Goal: Answer question/provide support

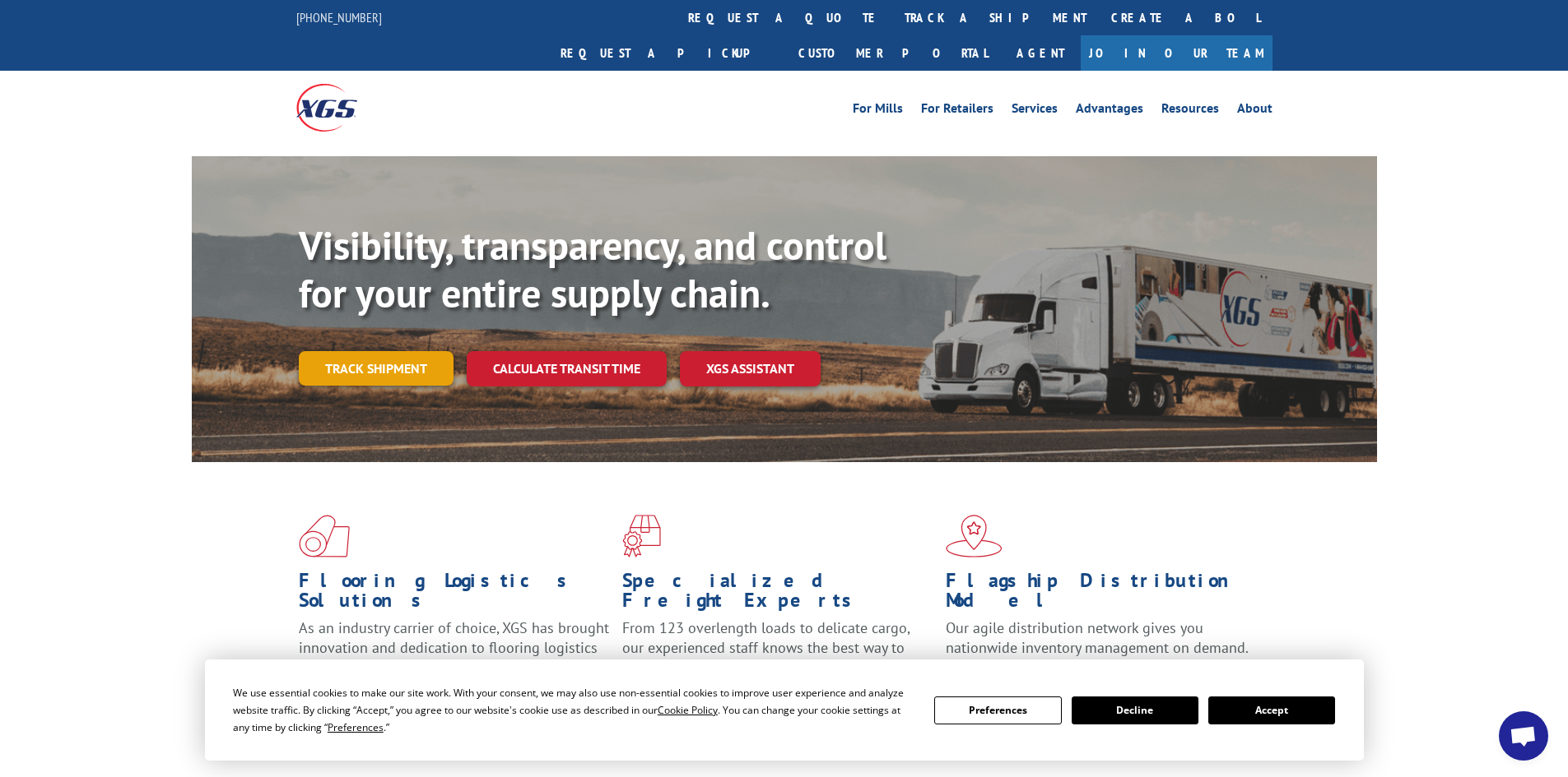
click at [390, 351] on link "Track shipment" at bounding box center [376, 368] width 155 height 34
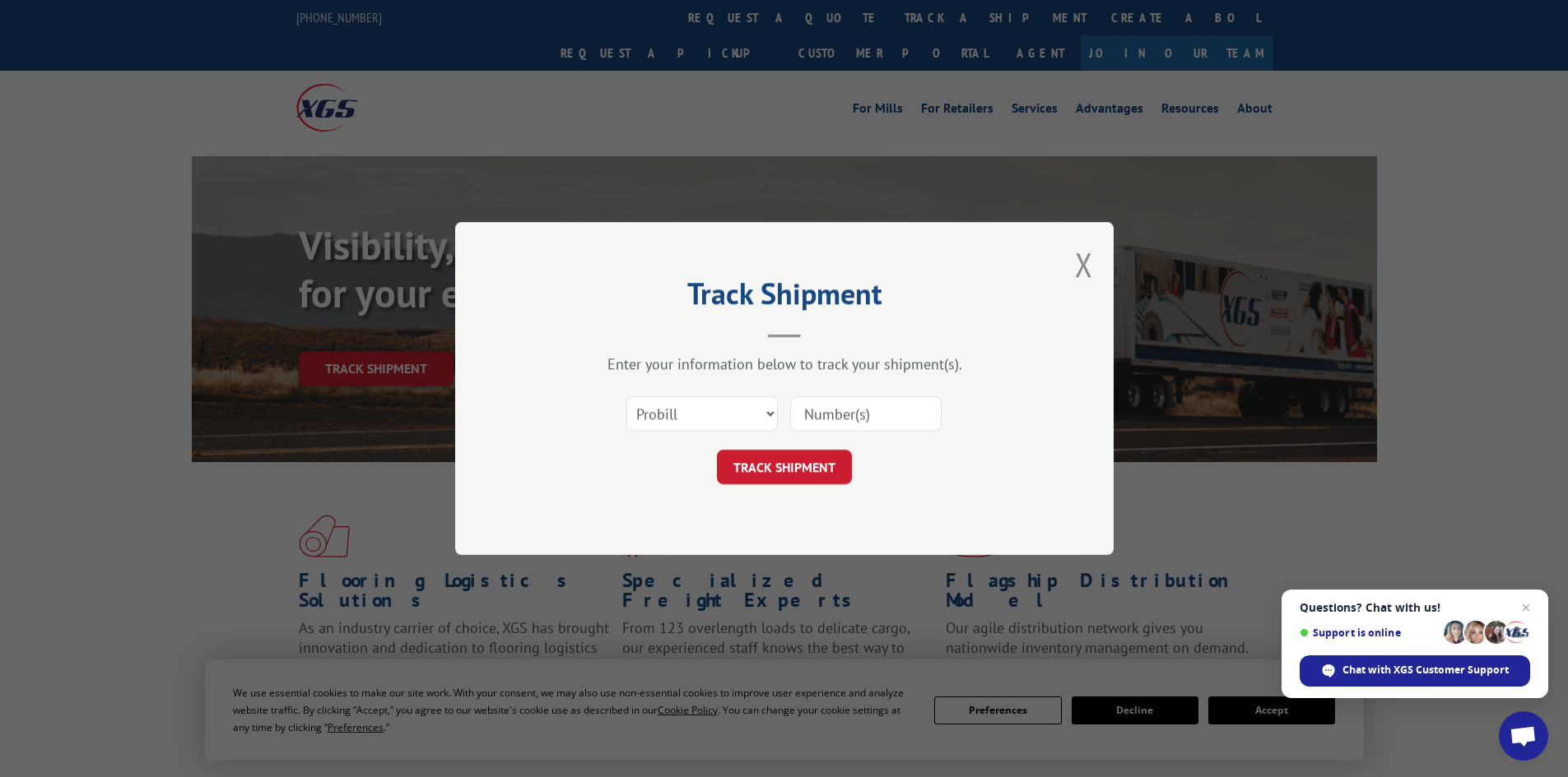
click at [901, 412] on input at bounding box center [865, 413] width 151 height 34
click at [1355, 672] on span "Chat with XGS Customer Support" at bounding box center [1425, 671] width 166 height 15
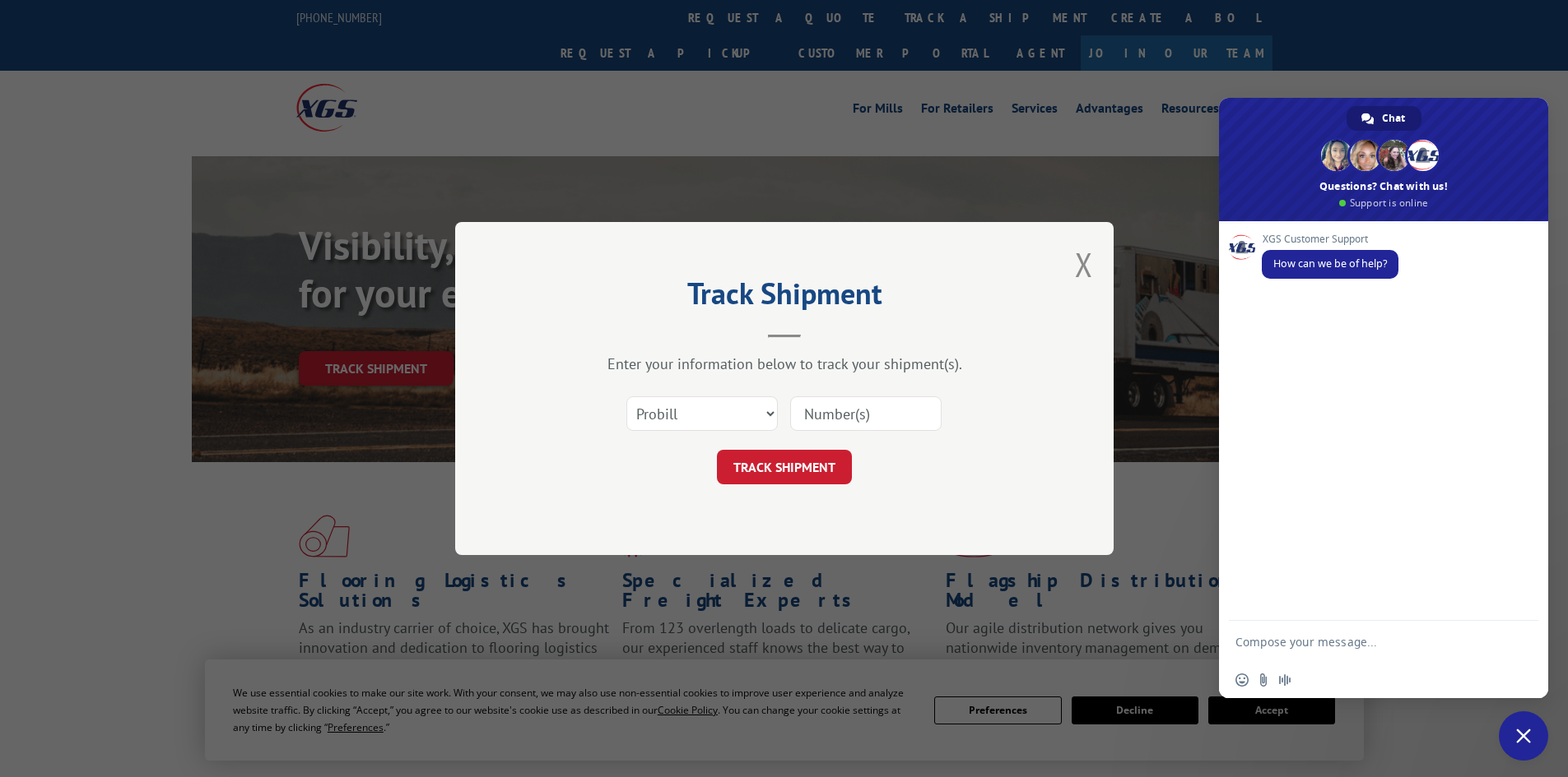
drag, startPoint x: 1281, startPoint y: 349, endPoint x: 1281, endPoint y: 334, distance: 15.0
click at [1281, 338] on div "XGS Customer Support How can we be of help?" at bounding box center [1382, 420] width 329 height 400
click at [1279, 675] on span "Audio message" at bounding box center [1285, 680] width 13 height 13
click at [1314, 680] on div "Insert an emoji Send a file Audio message" at bounding box center [1382, 680] width 329 height 36
click at [1308, 674] on div "Insert an emoji Send a file Audio message" at bounding box center [1382, 680] width 329 height 36
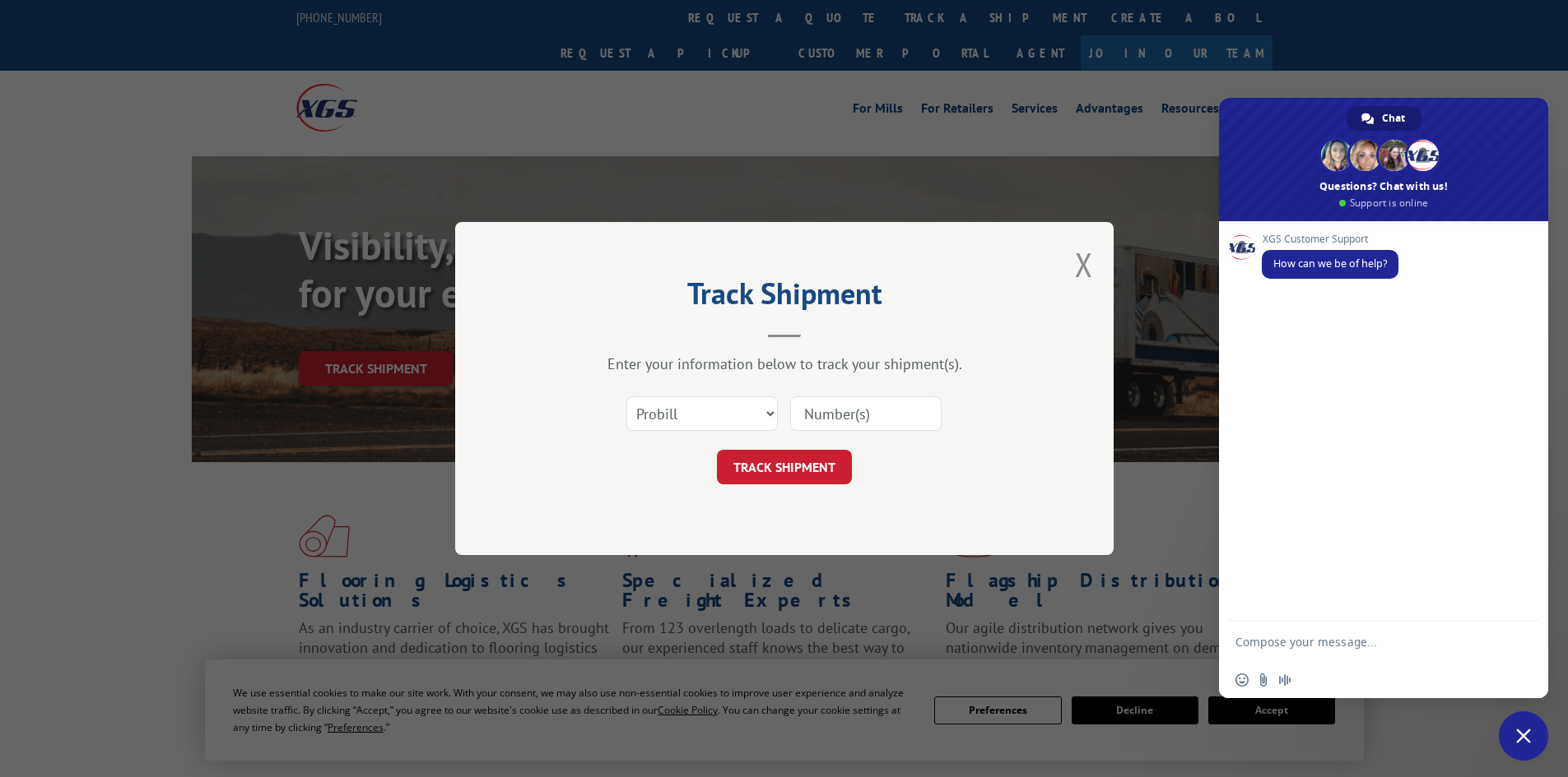
click at [1269, 645] on textarea "Compose your message..." at bounding box center [1367, 641] width 263 height 41
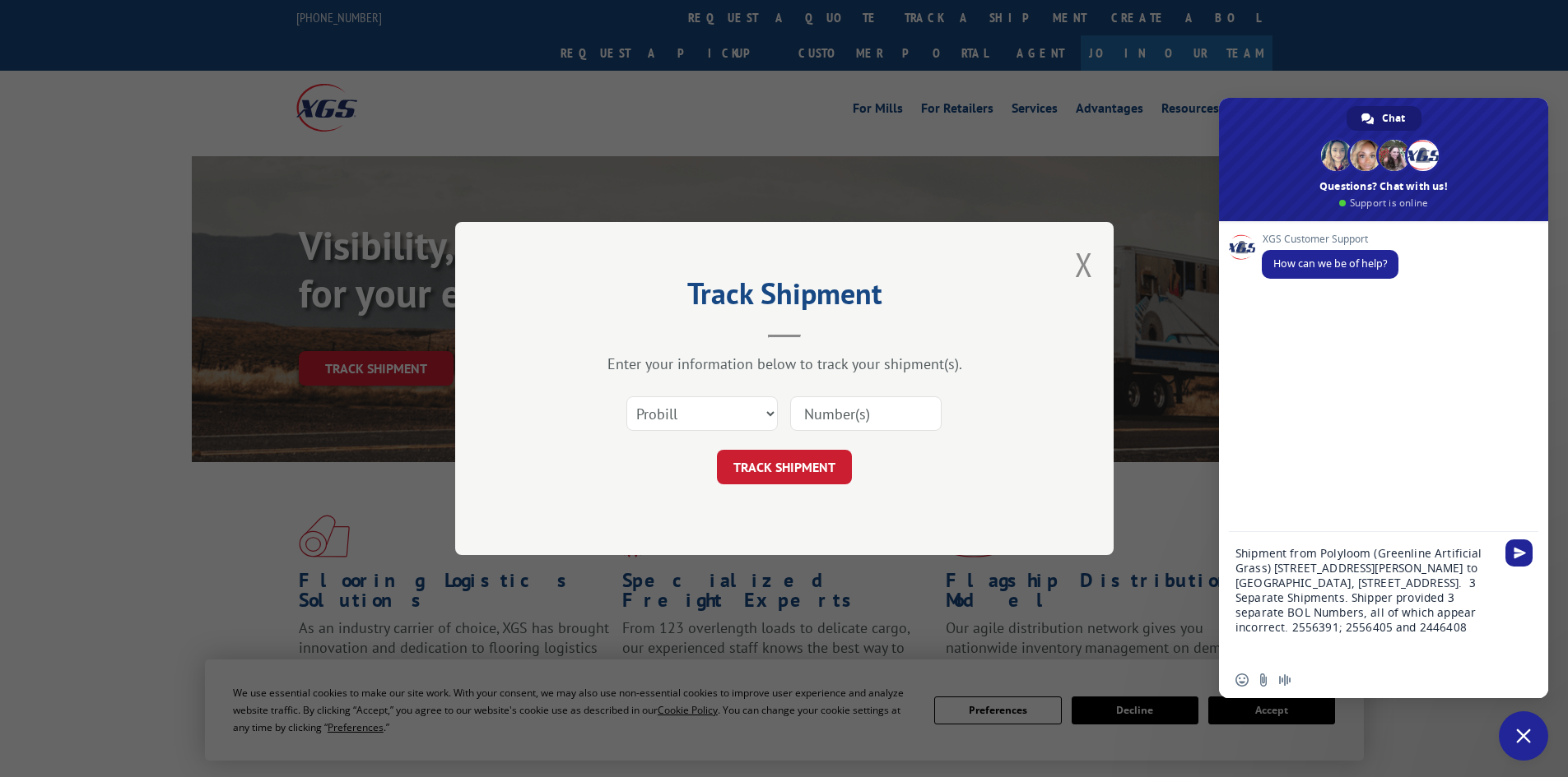
drag, startPoint x: 1369, startPoint y: 624, endPoint x: 1380, endPoint y: 634, distance: 14.9
click at [1380, 634] on textarea "Shipment from Polyloom (Greenline Artificial Grass) [STREET_ADDRESS][PERSON_NAM…" at bounding box center [1367, 596] width 263 height 130
click at [1505, 638] on div "Shipment from Polyloom (Greenline Artificial Grass) [STREET_ADDRESS][PERSON_NAM…" at bounding box center [1382, 596] width 329 height 130
click at [1492, 629] on textarea "Shipment from Polyloom (Greenline Artificial Grass) [STREET_ADDRESS][PERSON_NAM…" at bounding box center [1367, 596] width 263 height 130
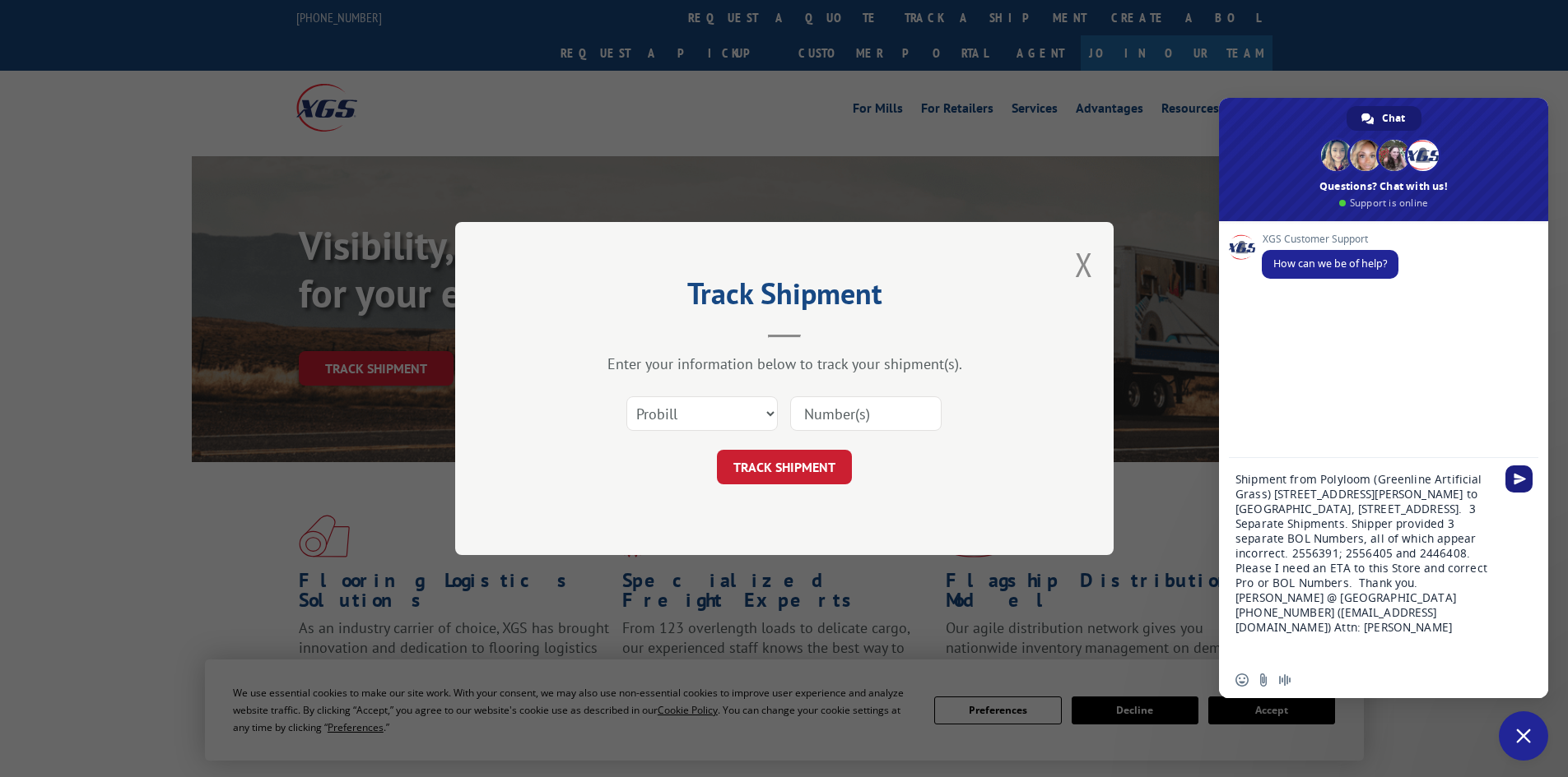
type textarea "Shipment from Polyloom (Greenline Artificial Grass) [STREET_ADDRESS][PERSON_NAM…"
click at [1518, 483] on span "Send" at bounding box center [1519, 479] width 12 height 12
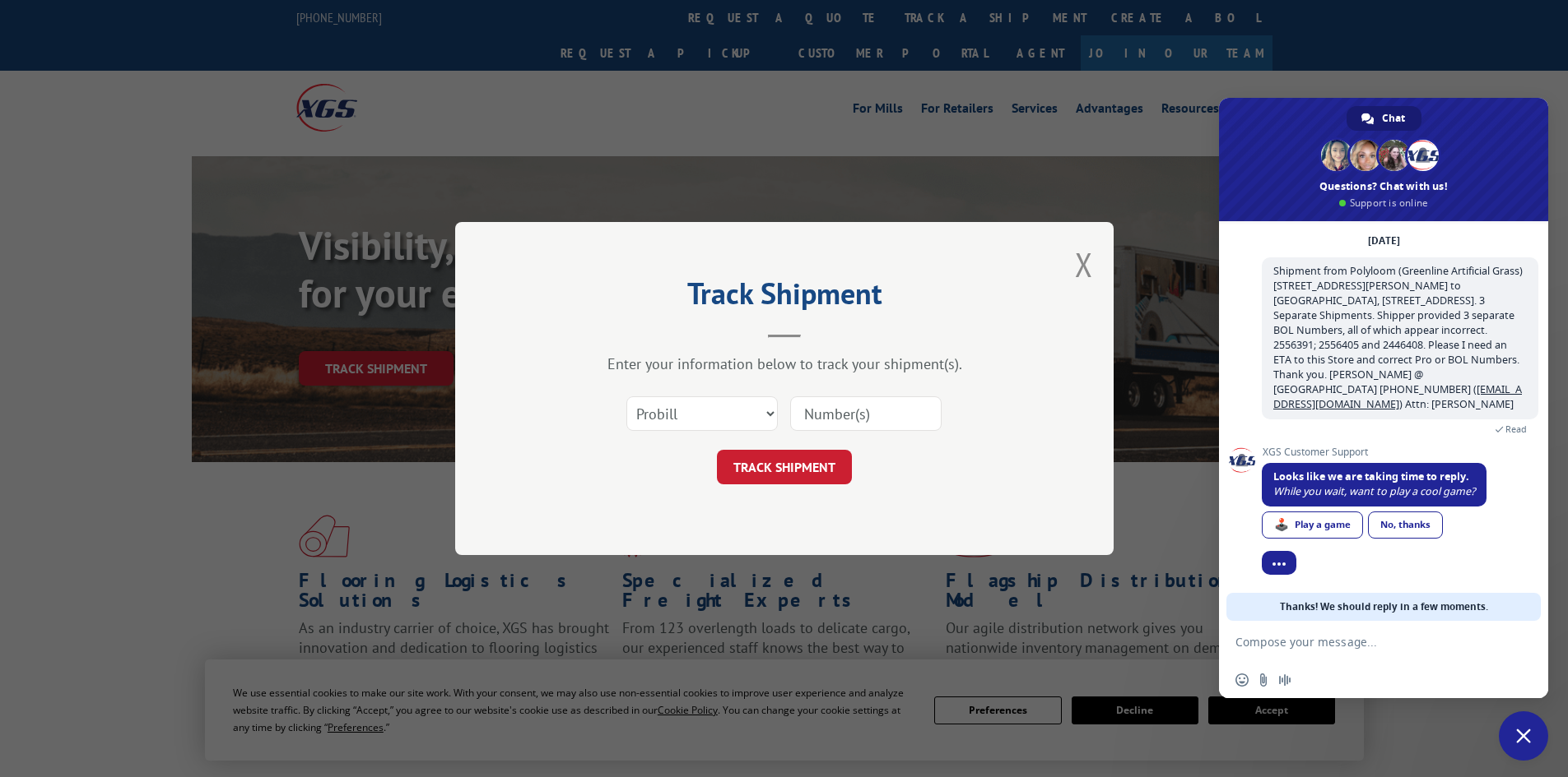
scroll to position [11, 0]
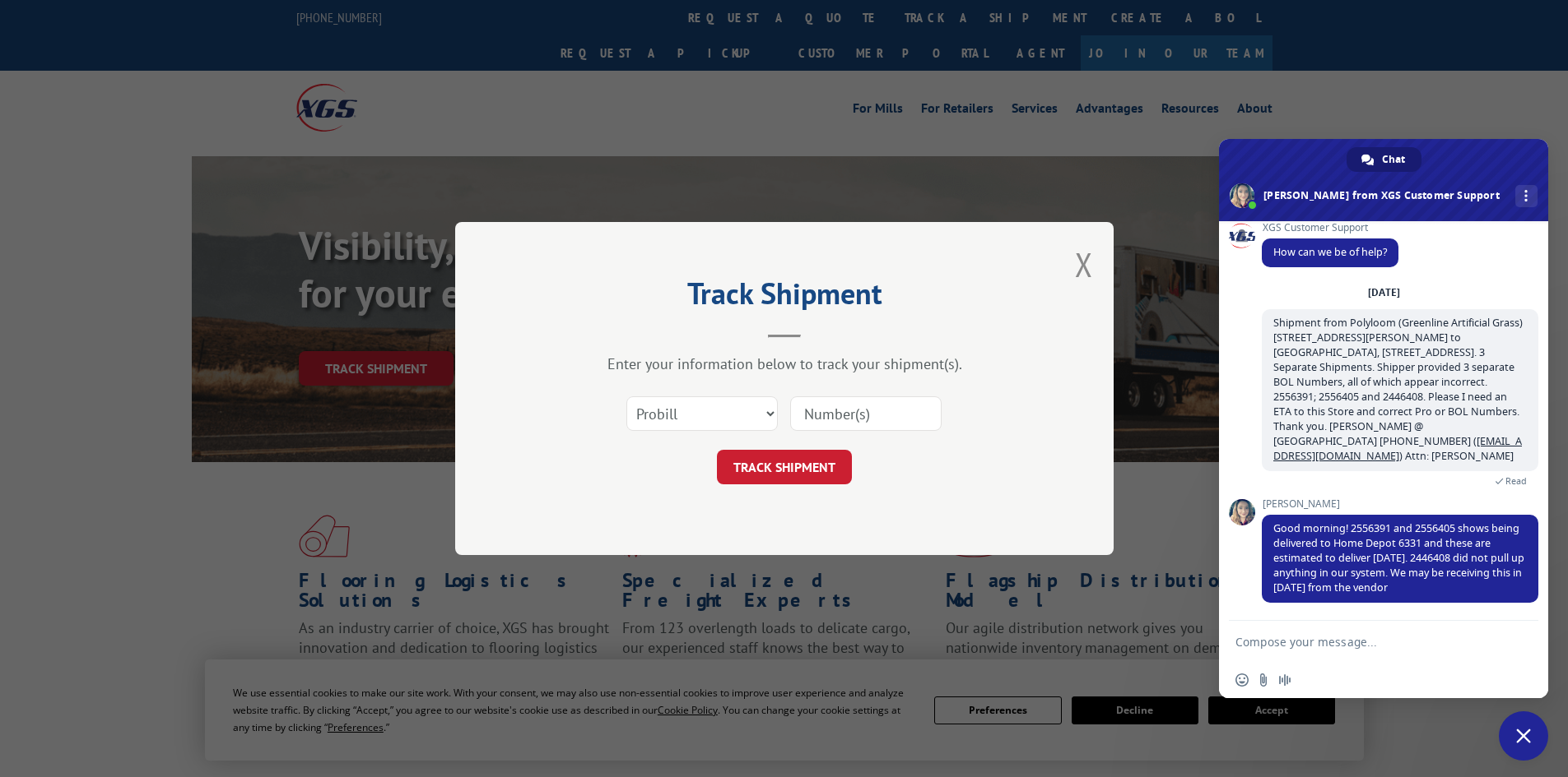
click at [1257, 635] on textarea "Compose your message..." at bounding box center [1367, 641] width 263 height 41
type textarea "Our Customer has a Trade Show and they need the carpet by 9/16. Can you help ex…"
click at [1524, 611] on span "Send" at bounding box center [1519, 612] width 12 height 12
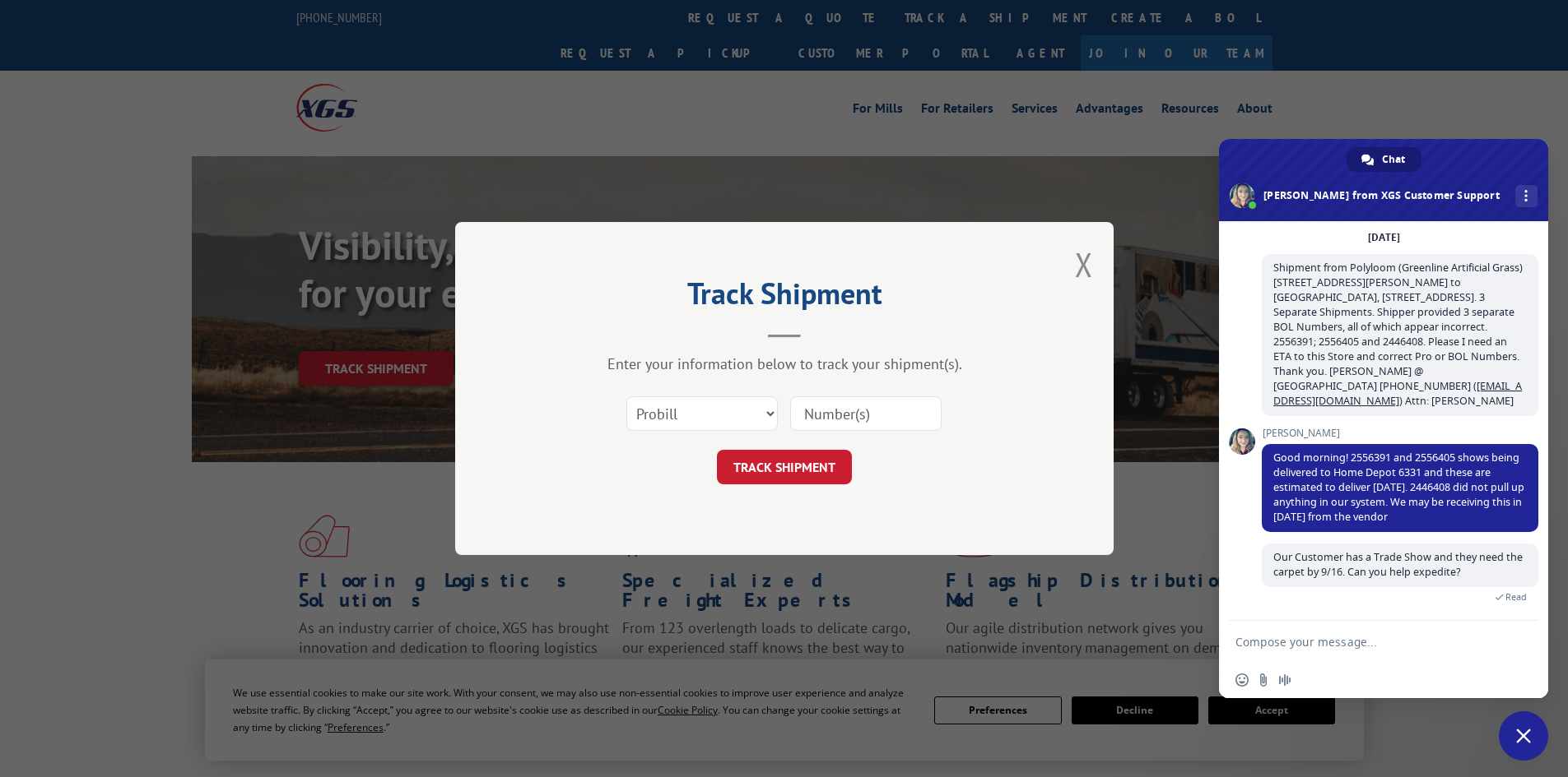
scroll to position [100, 0]
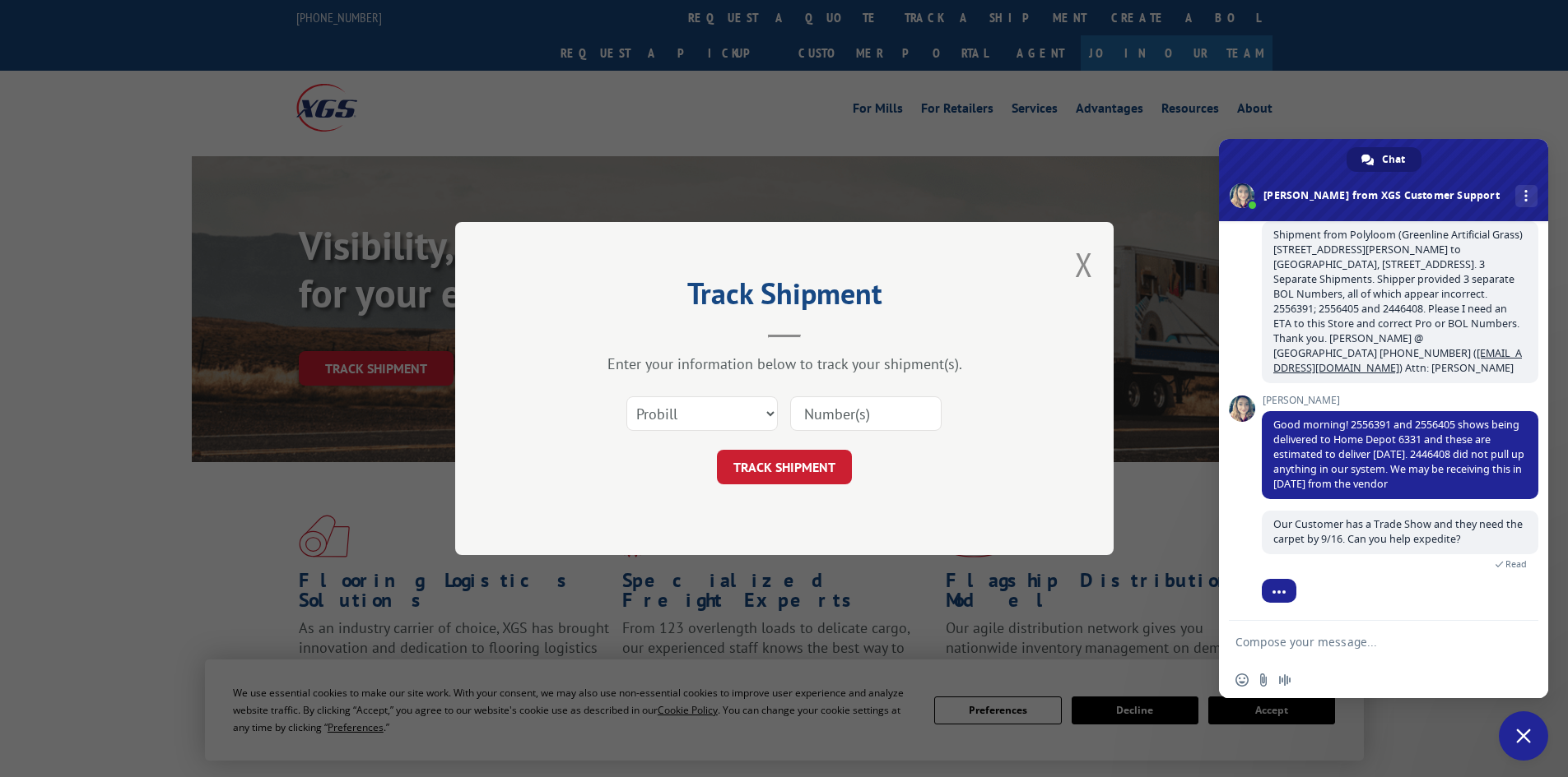
drag, startPoint x: 1272, startPoint y: 423, endPoint x: 1539, endPoint y: 484, distance: 273.9
click at [1534, 489] on div "XGS Customer Support How can we be of help? [DATE] Shipment from Polyloom (Gree…" at bounding box center [1382, 420] width 329 height 400
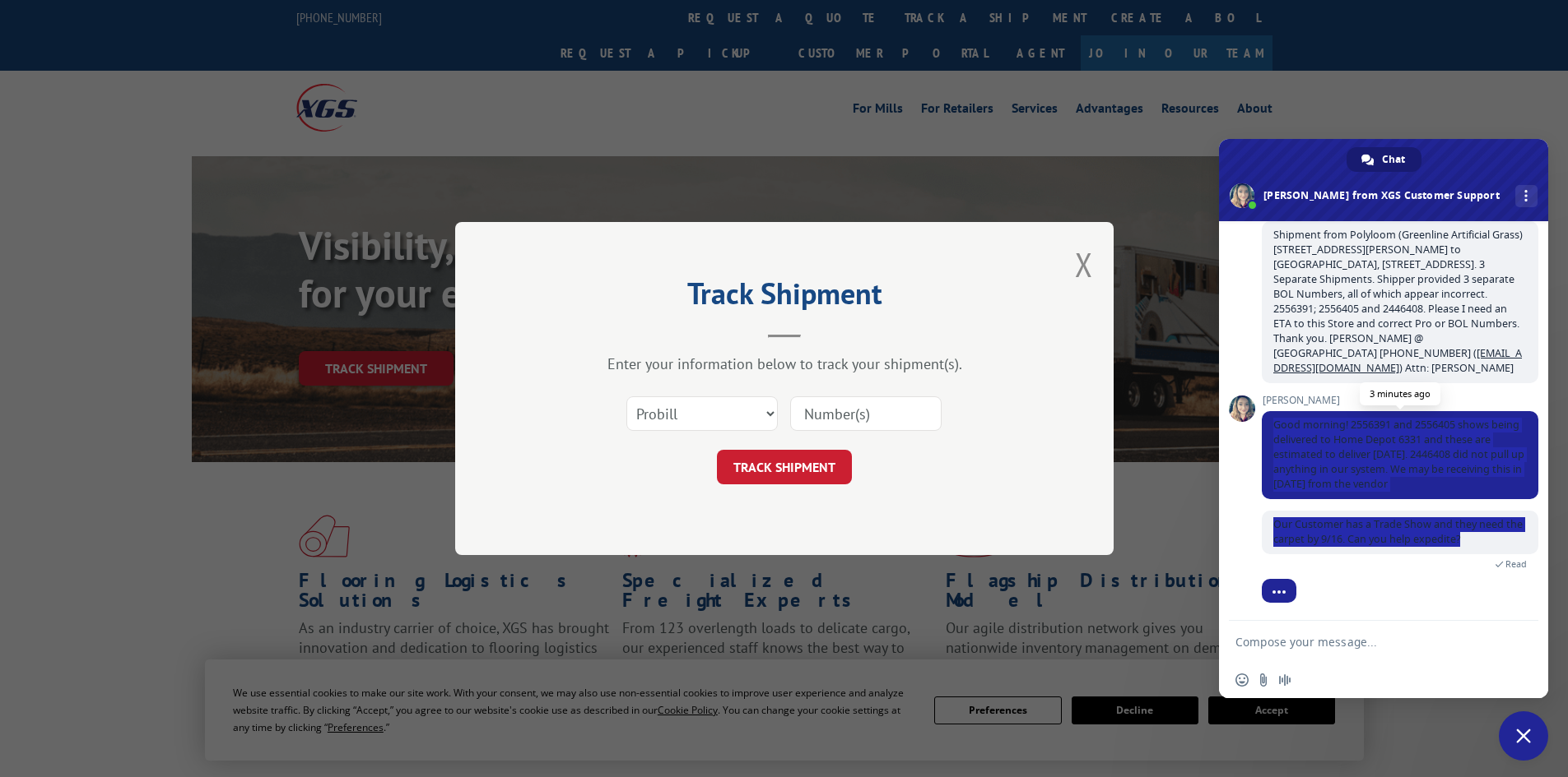
copy div "Good morning! 2556391 and 2556405 shows being delivered to Home Depot 6331 and …"
click at [1366, 580] on div "Our Customer has a Trade Show and they need the carpet by 9/16. Can you help ex…" at bounding box center [1399, 549] width 277 height 77
click at [1286, 520] on span "Our Customer has a Trade Show and they need the carpet by 9/16. Can you help ex…" at bounding box center [1397, 531] width 249 height 29
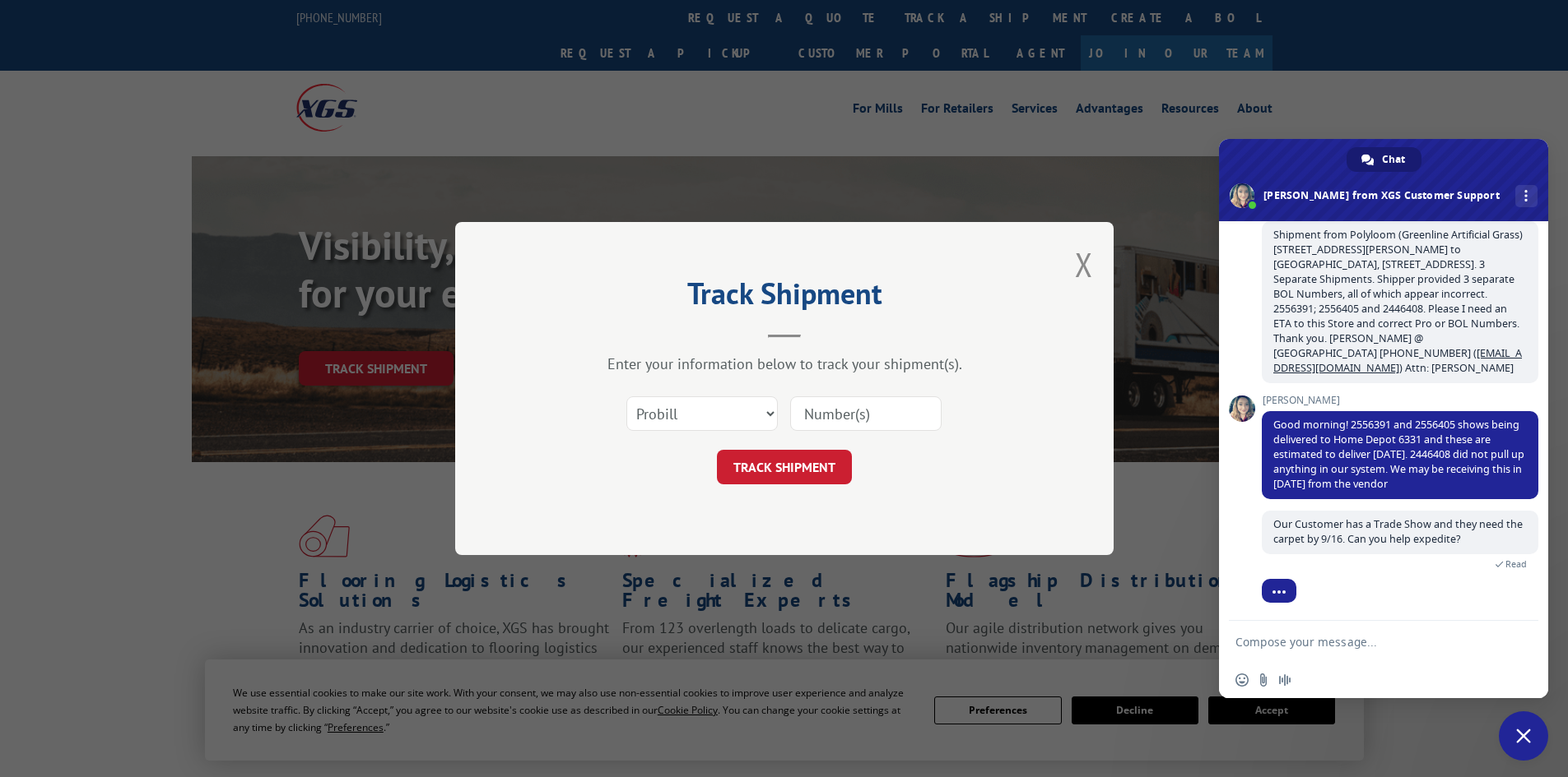
scroll to position [153, 0]
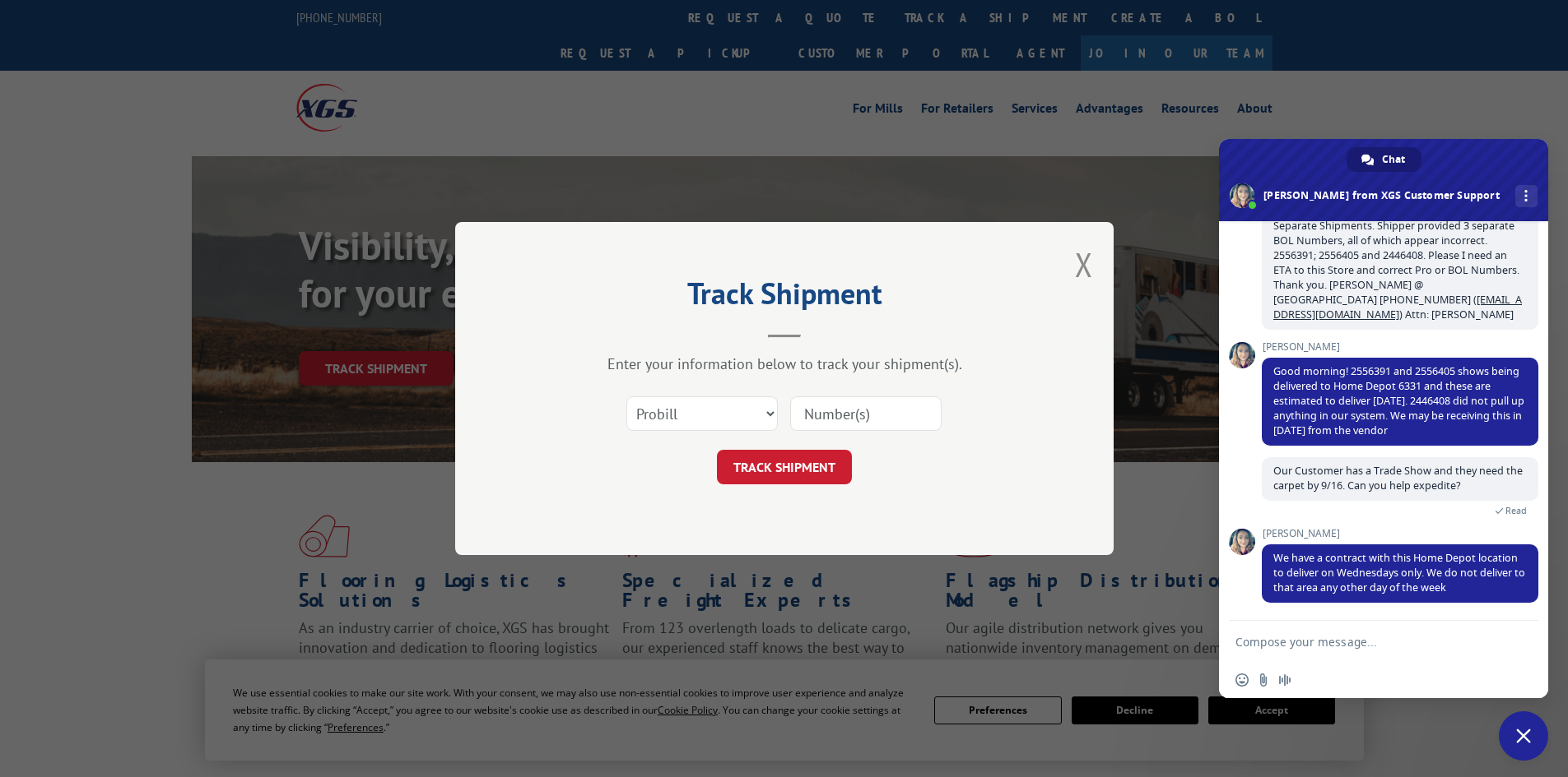
click at [1263, 635] on textarea "Compose your message..." at bounding box center [1367, 641] width 263 height 41
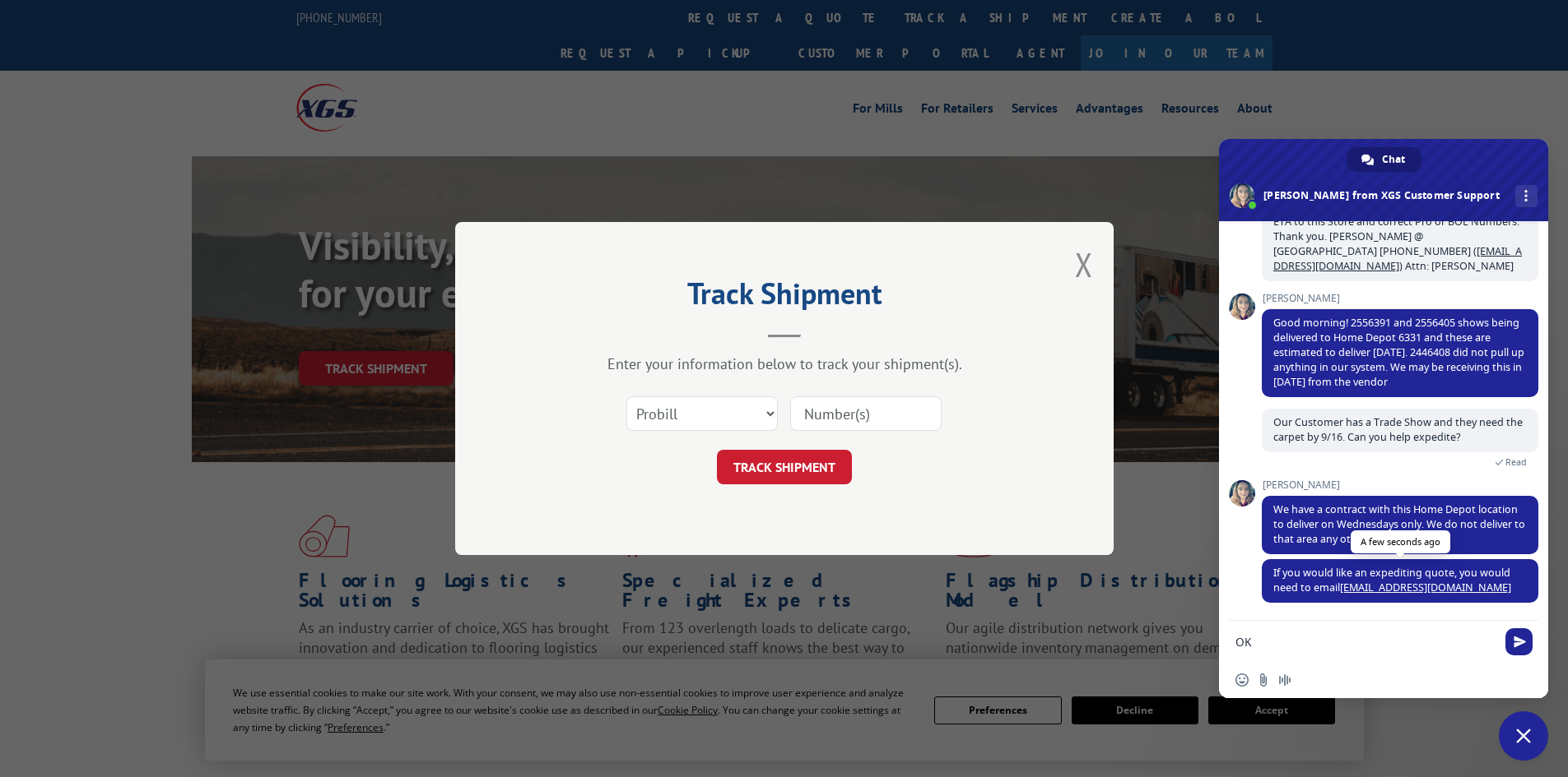
type textarea "OK"
click at [1346, 588] on link "[EMAIL_ADDRESS][DOMAIN_NAME]" at bounding box center [1425, 587] width 172 height 14
drag, startPoint x: 1421, startPoint y: 587, endPoint x: 1334, endPoint y: 579, distance: 87.4
click at [1334, 579] on span "If you would like an expediting quote, you would need to email [EMAIL_ADDRESS][…" at bounding box center [1399, 580] width 277 height 44
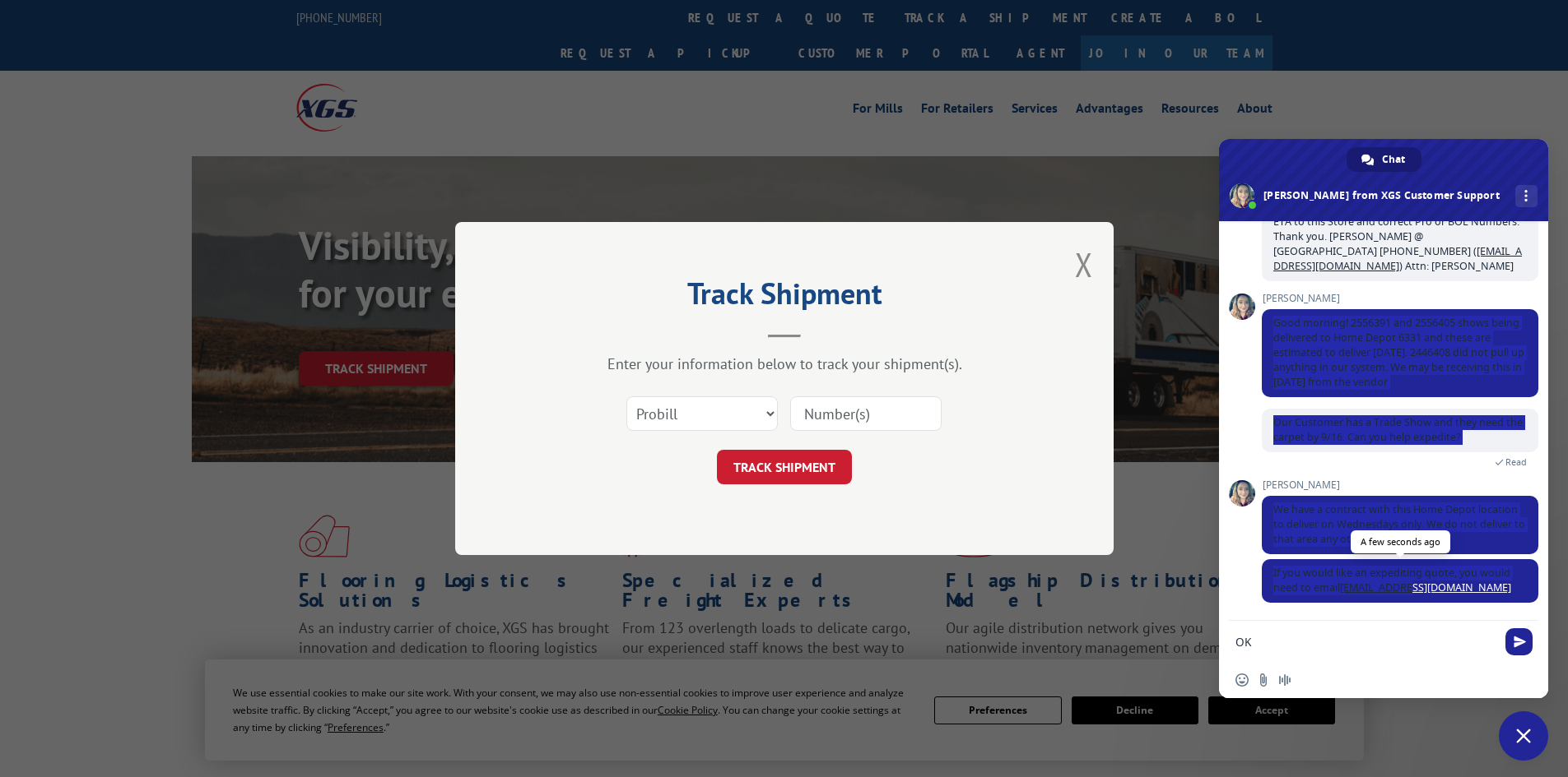
drag, startPoint x: 1275, startPoint y: 320, endPoint x: 1476, endPoint y: 588, distance: 335.0
click at [1476, 588] on div "XGS Customer Support How can we be of help? [DATE] Shipment from Polyloom (Gree…" at bounding box center [1399, 326] width 277 height 589
copy div "Good morning! 2556391 and 2556405 shows being delivered to Home Depot 6331 and …"
